Goal: Information Seeking & Learning: Learn about a topic

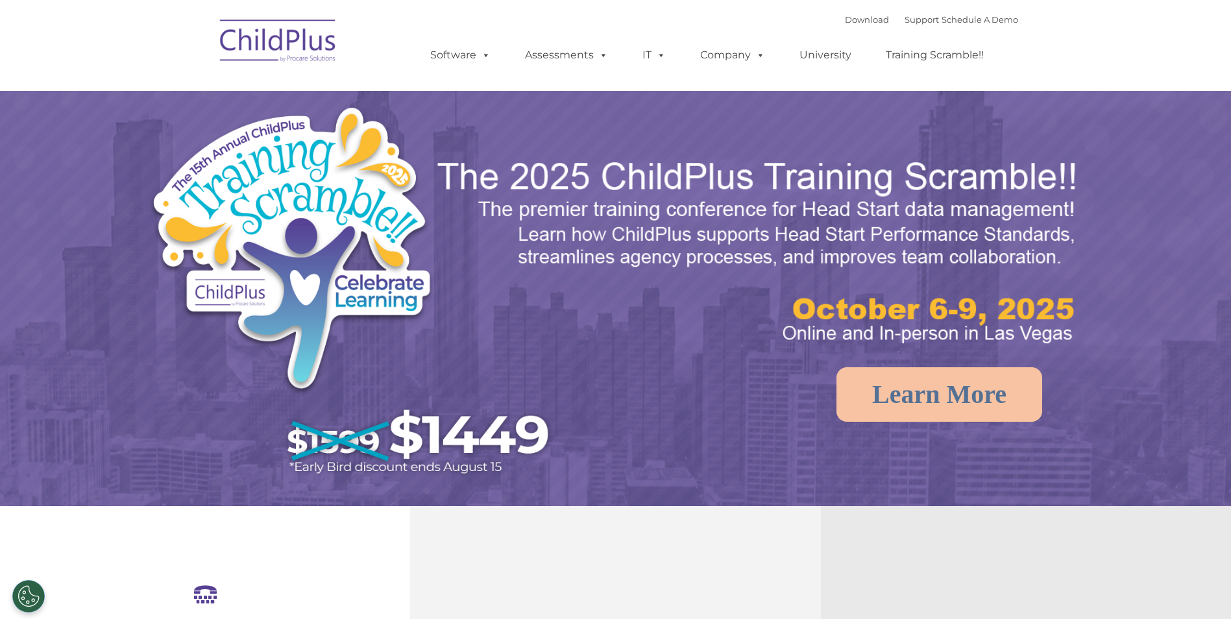
select select "MEDIUM"
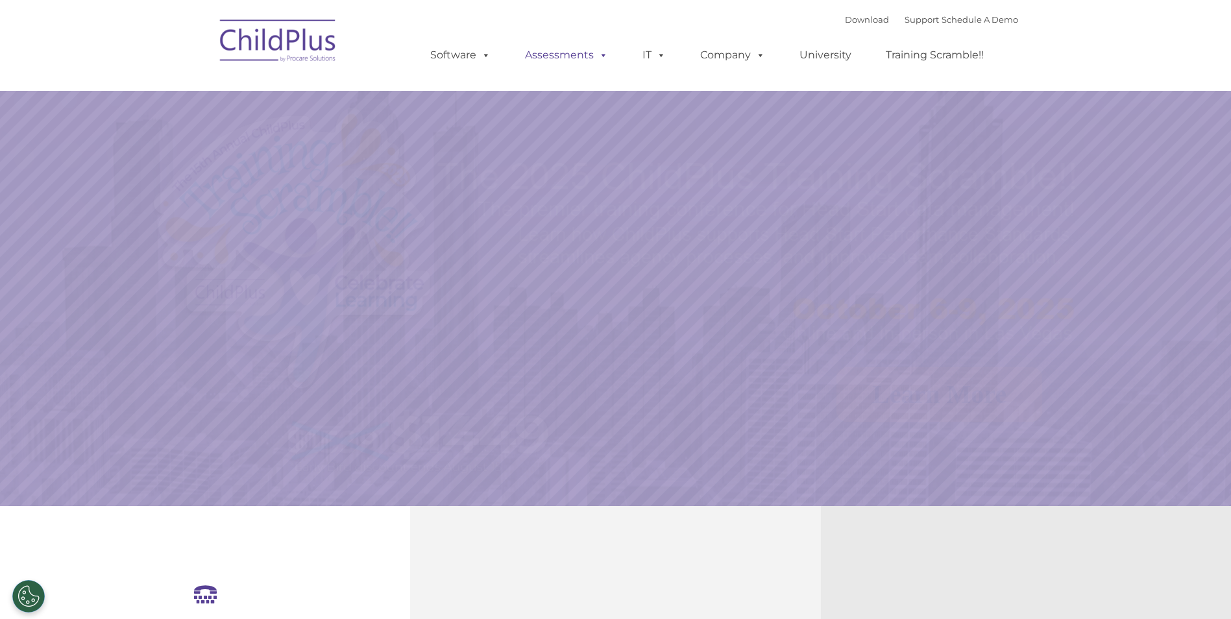
select select "MEDIUM"
